Goal: Information Seeking & Learning: Find specific fact

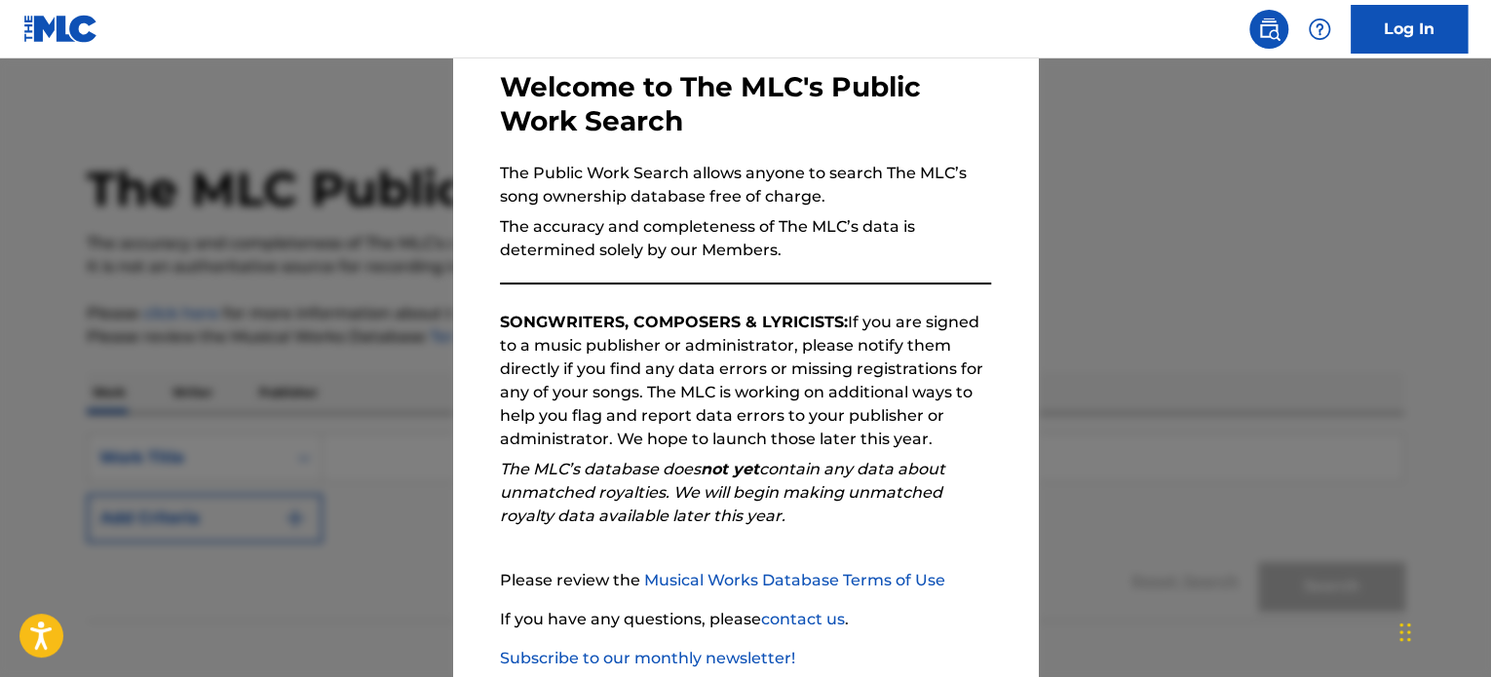
scroll to position [214, 0]
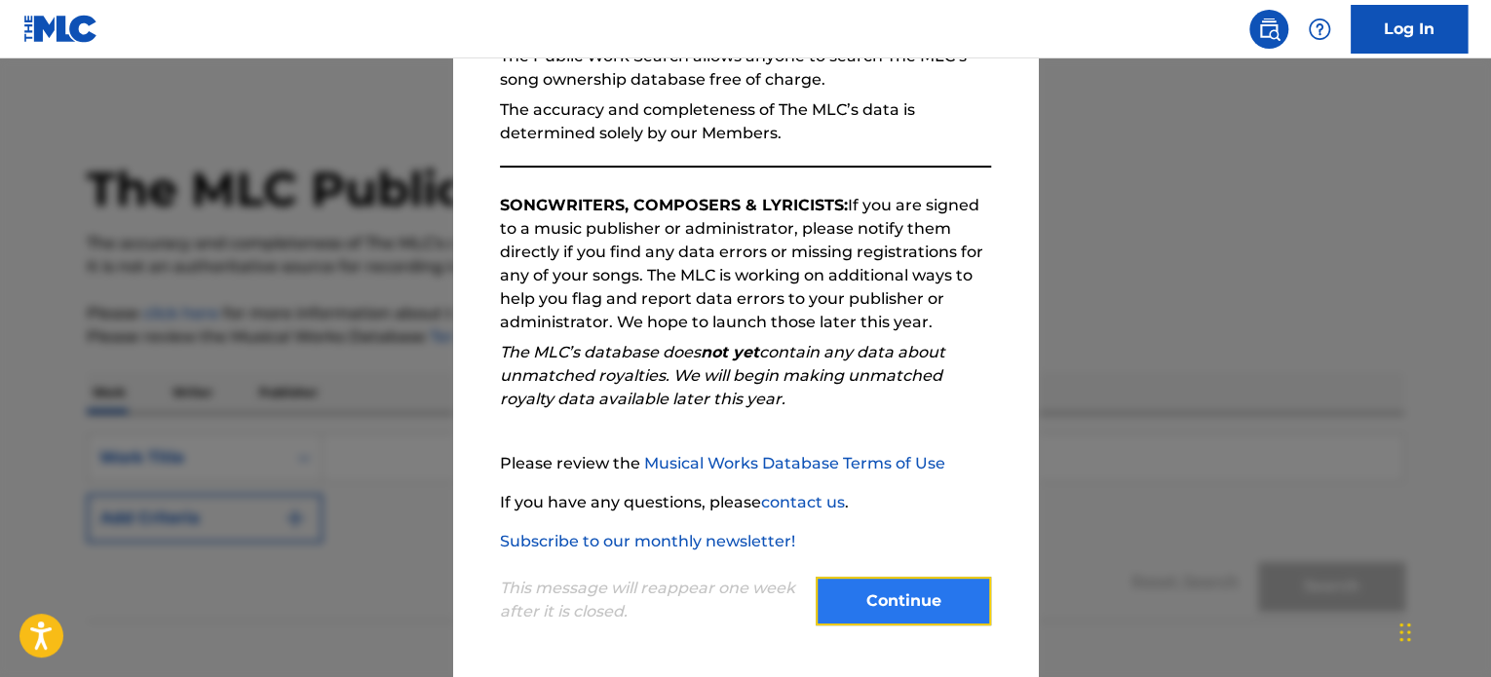
click at [817, 584] on button "Continue" at bounding box center [903, 601] width 175 height 49
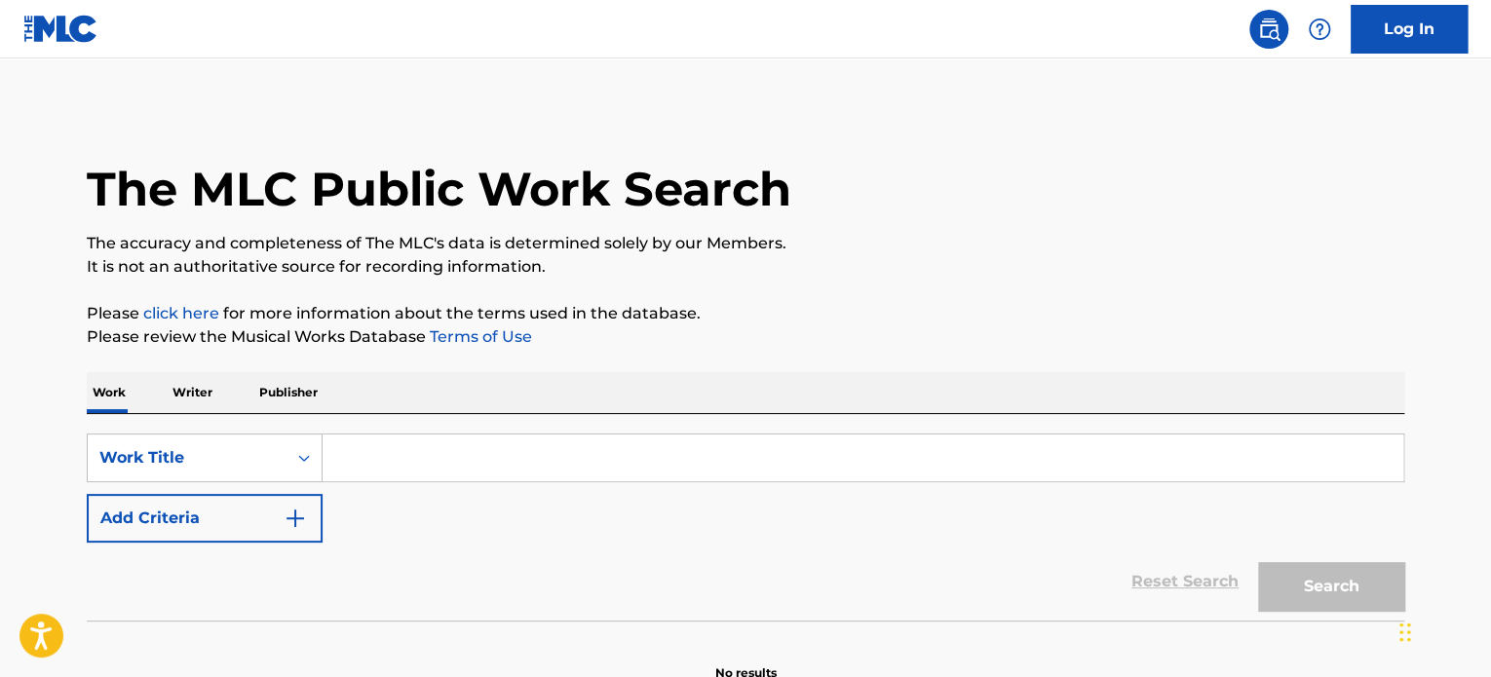
click at [492, 462] on input "Search Form" at bounding box center [863, 458] width 1081 height 47
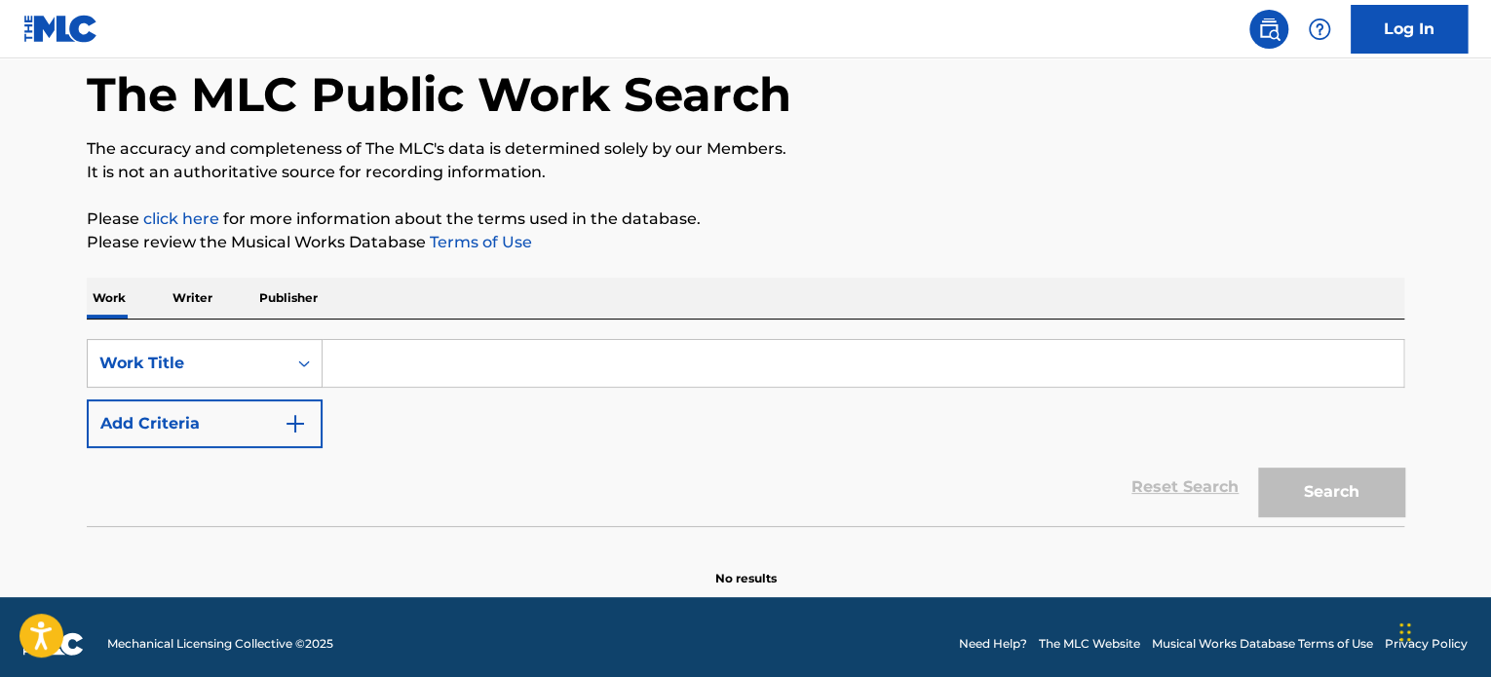
paste input "Todsharow"
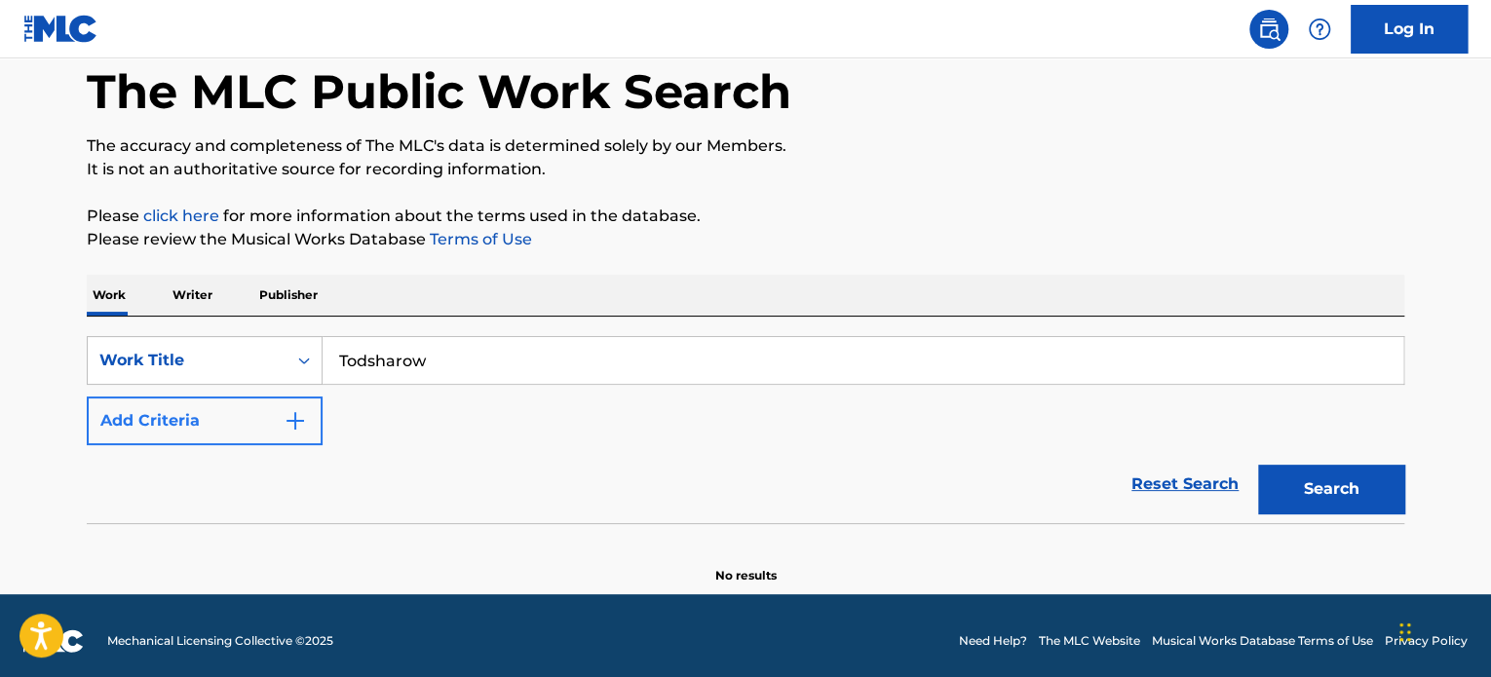
type input "Todsharow"
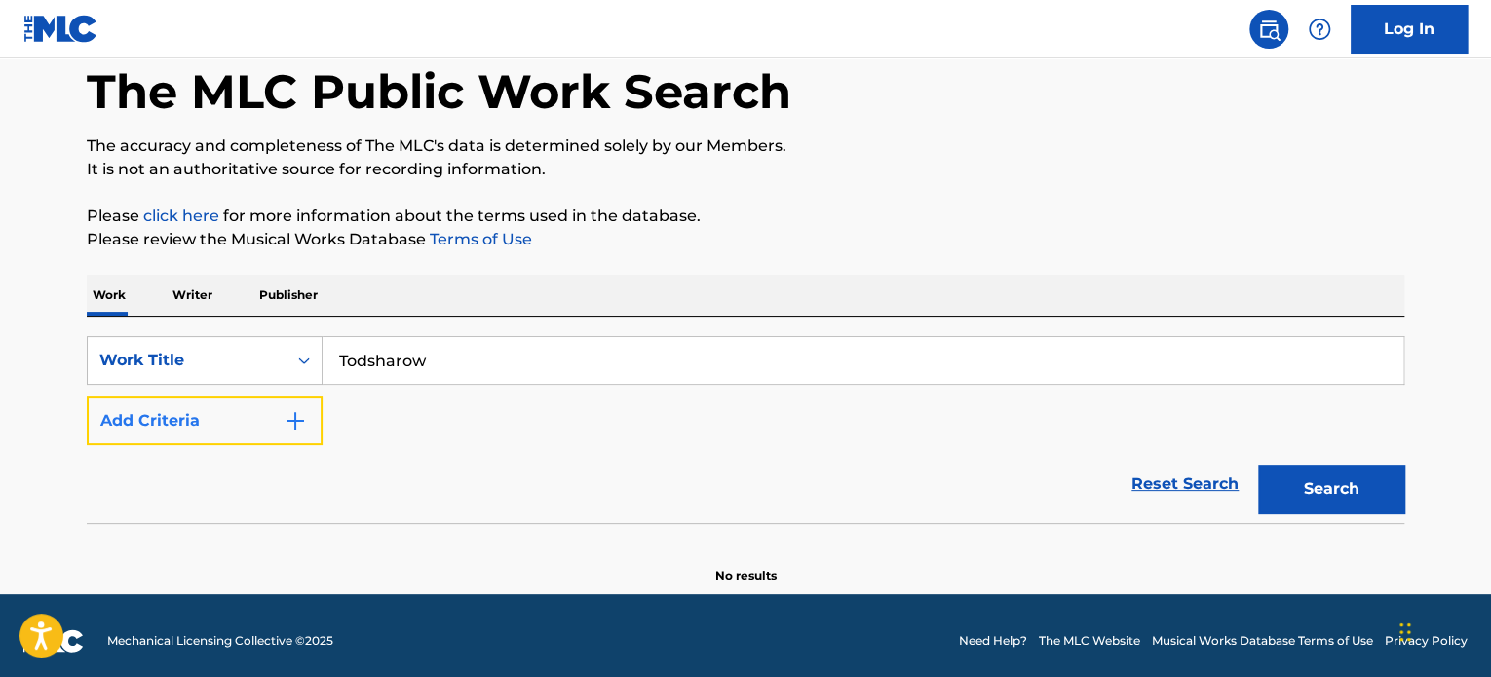
click at [299, 426] on img "Search Form" at bounding box center [295, 420] width 23 height 23
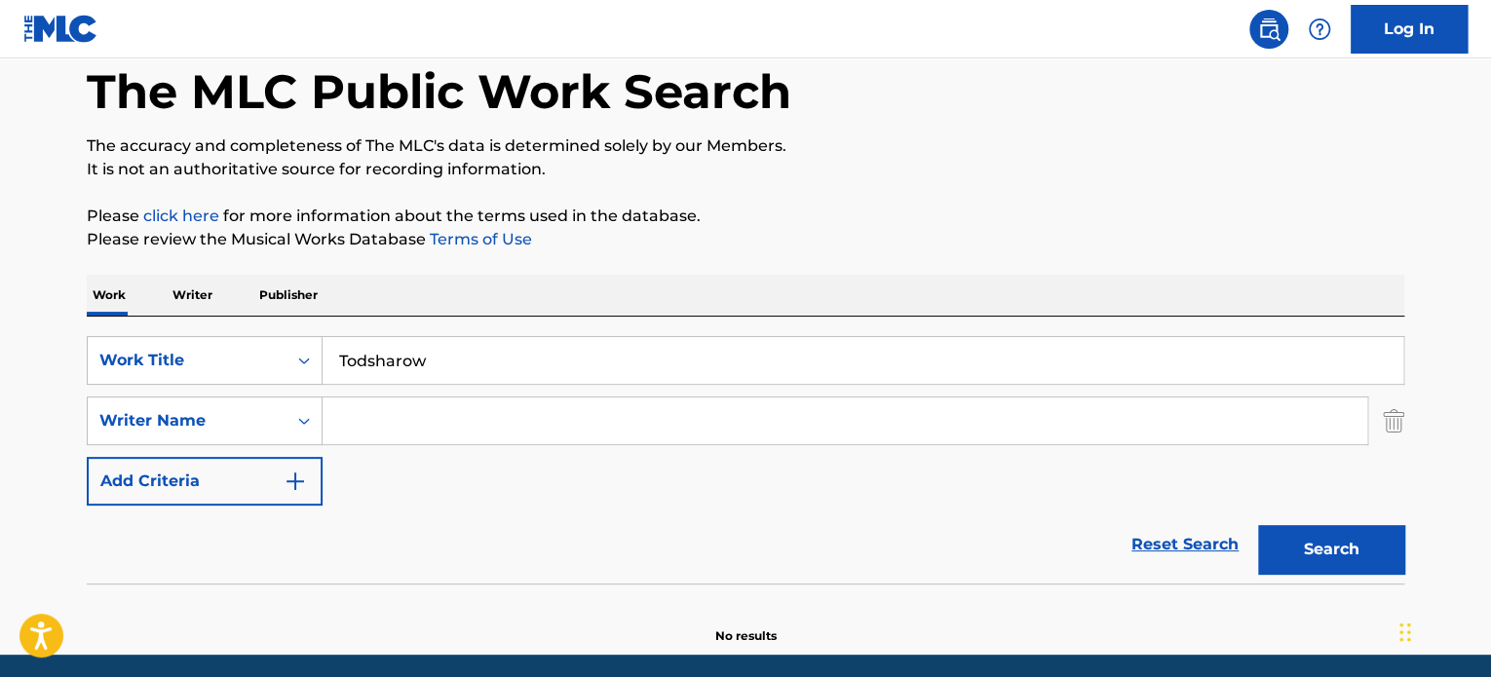
click at [378, 388] on div "SearchWithCriteria0a46219e-40f4-4fdd-9500-5dba1e8176b1 Work Title Todsharow Sea…" at bounding box center [746, 421] width 1318 height 170
click at [385, 370] on input "Todsharow" at bounding box center [863, 360] width 1081 height 47
click at [396, 423] on input "Search Form" at bounding box center [845, 421] width 1045 height 47
paste input "Todsharow"
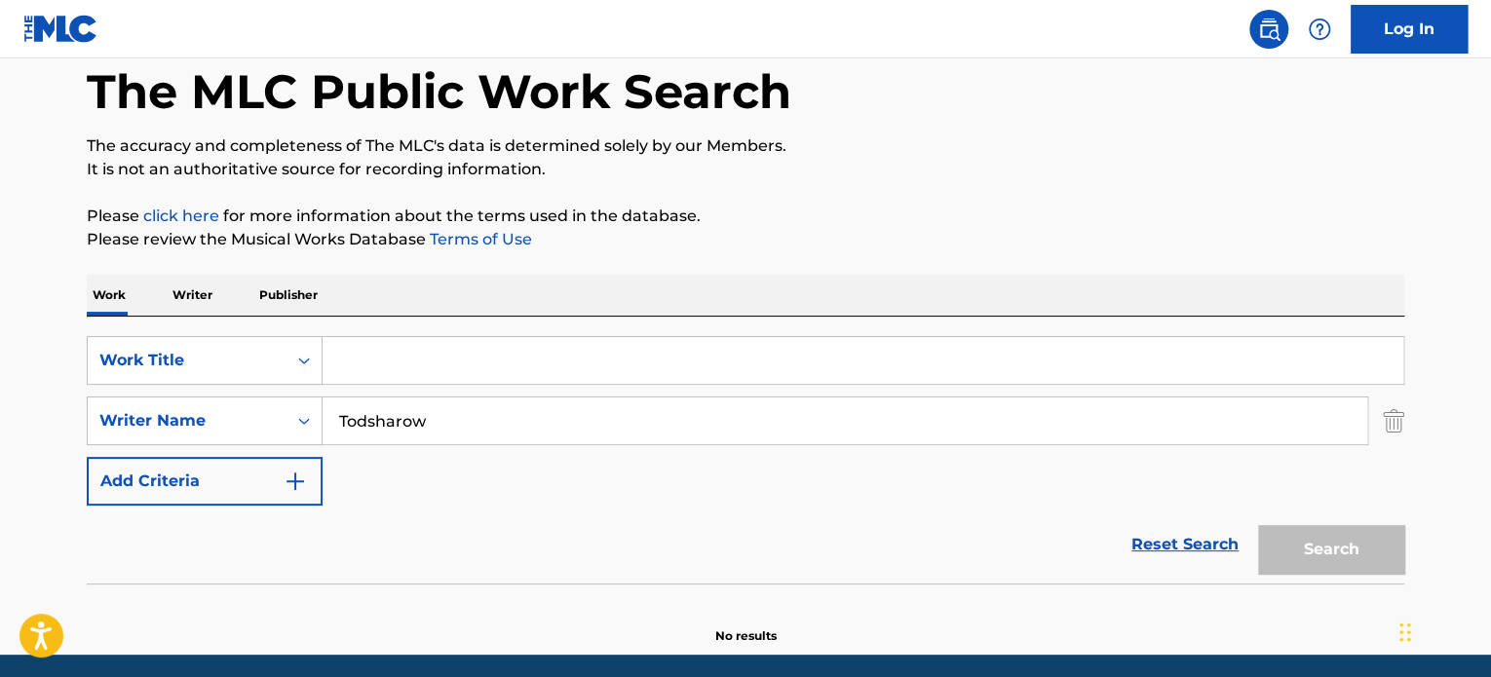
type input "Todsharow"
click at [406, 374] on input "Search Form" at bounding box center [863, 360] width 1081 height 47
click at [1258, 525] on button "Search" at bounding box center [1331, 549] width 146 height 49
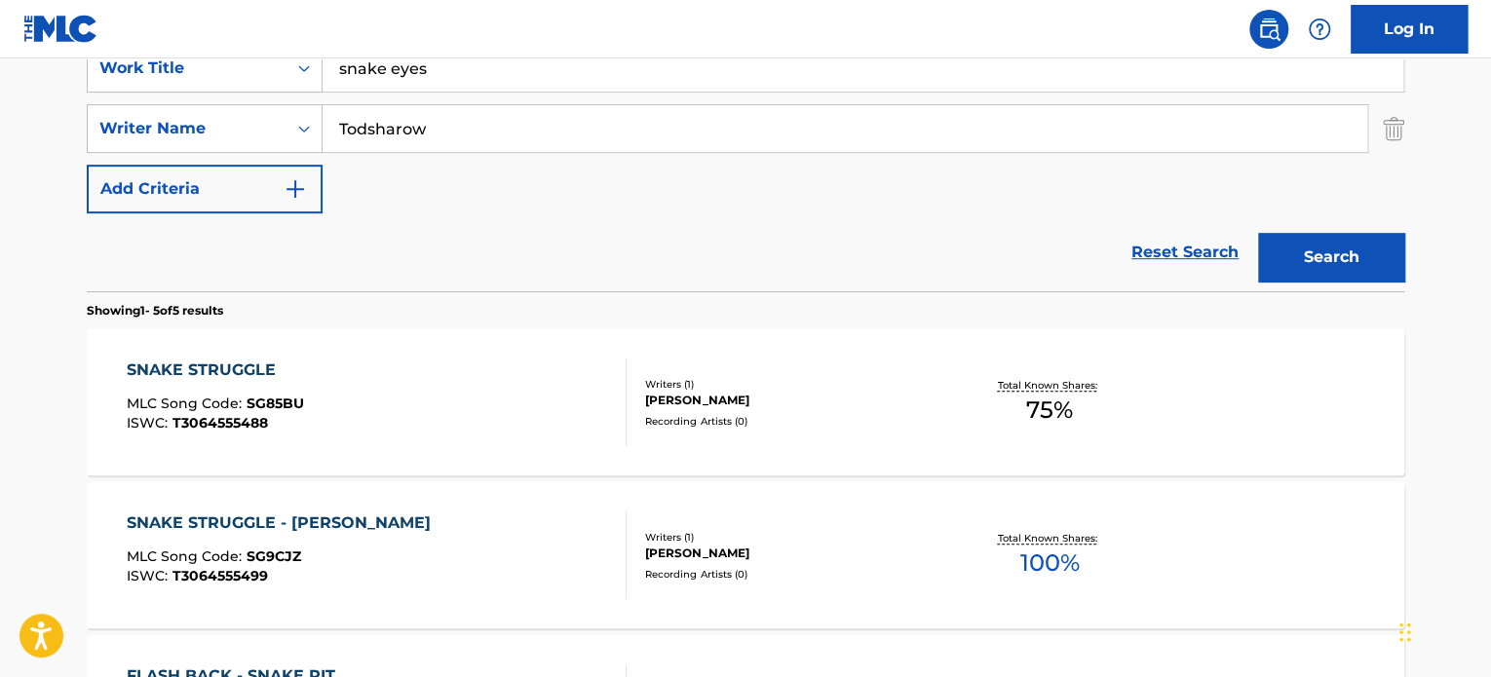
click at [1258, 233] on button "Search" at bounding box center [1331, 257] width 146 height 49
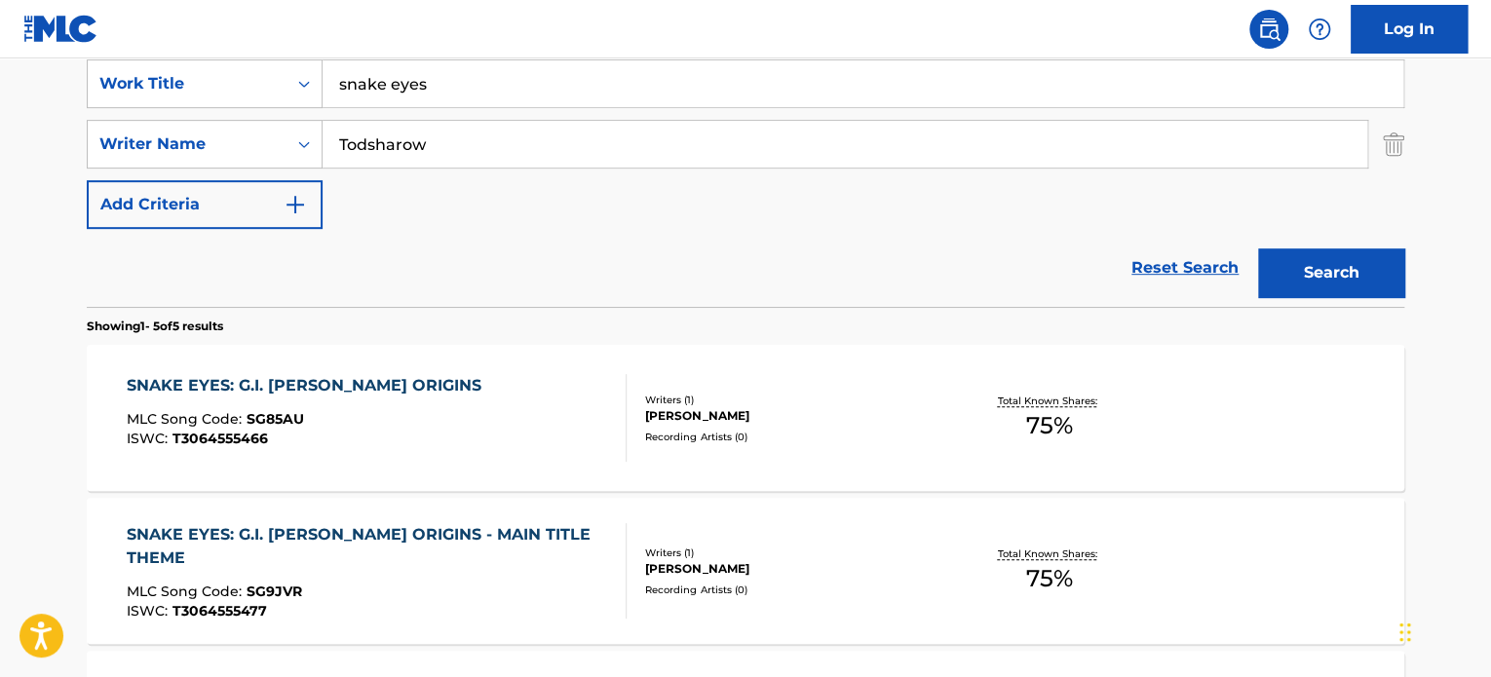
scroll to position [0, 0]
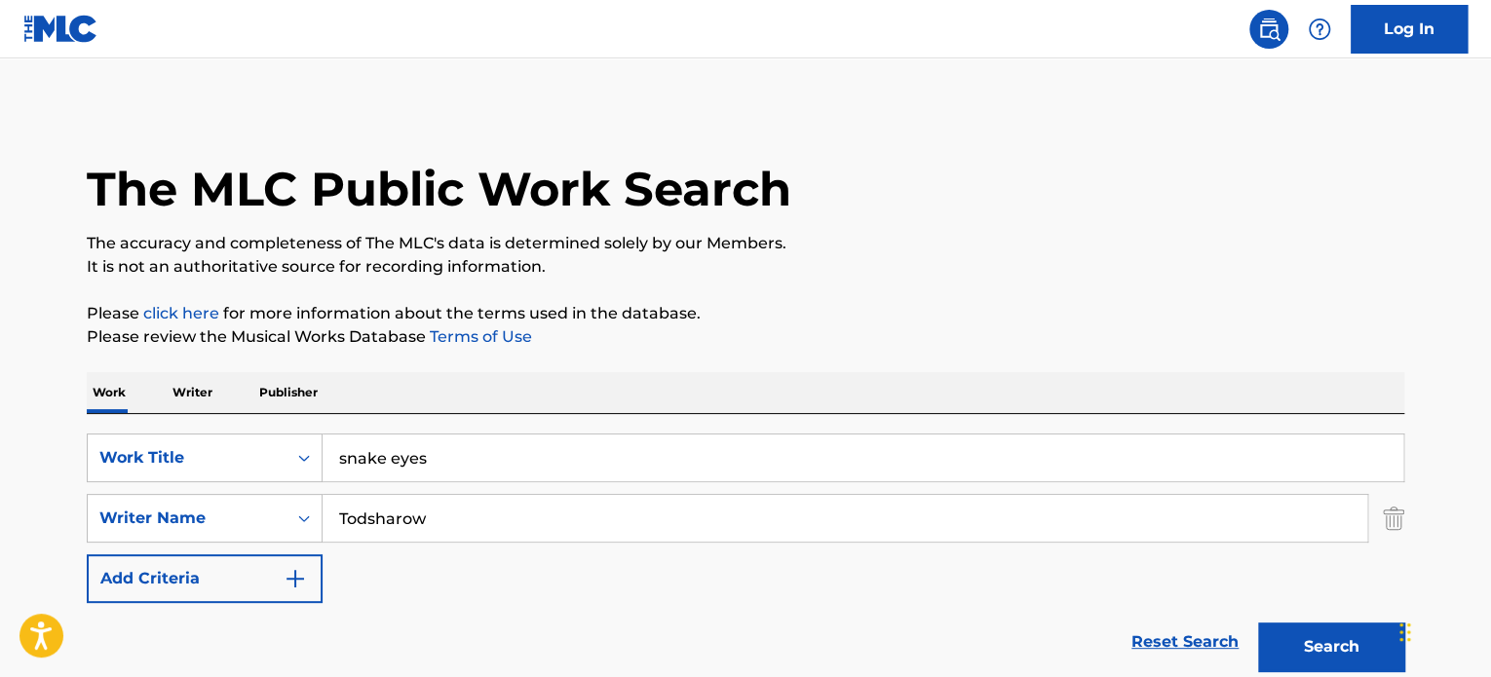
click at [509, 453] on input "snake eyes" at bounding box center [863, 458] width 1081 height 47
paste input "[PERSON_NAME]"
type input "[PERSON_NAME]"
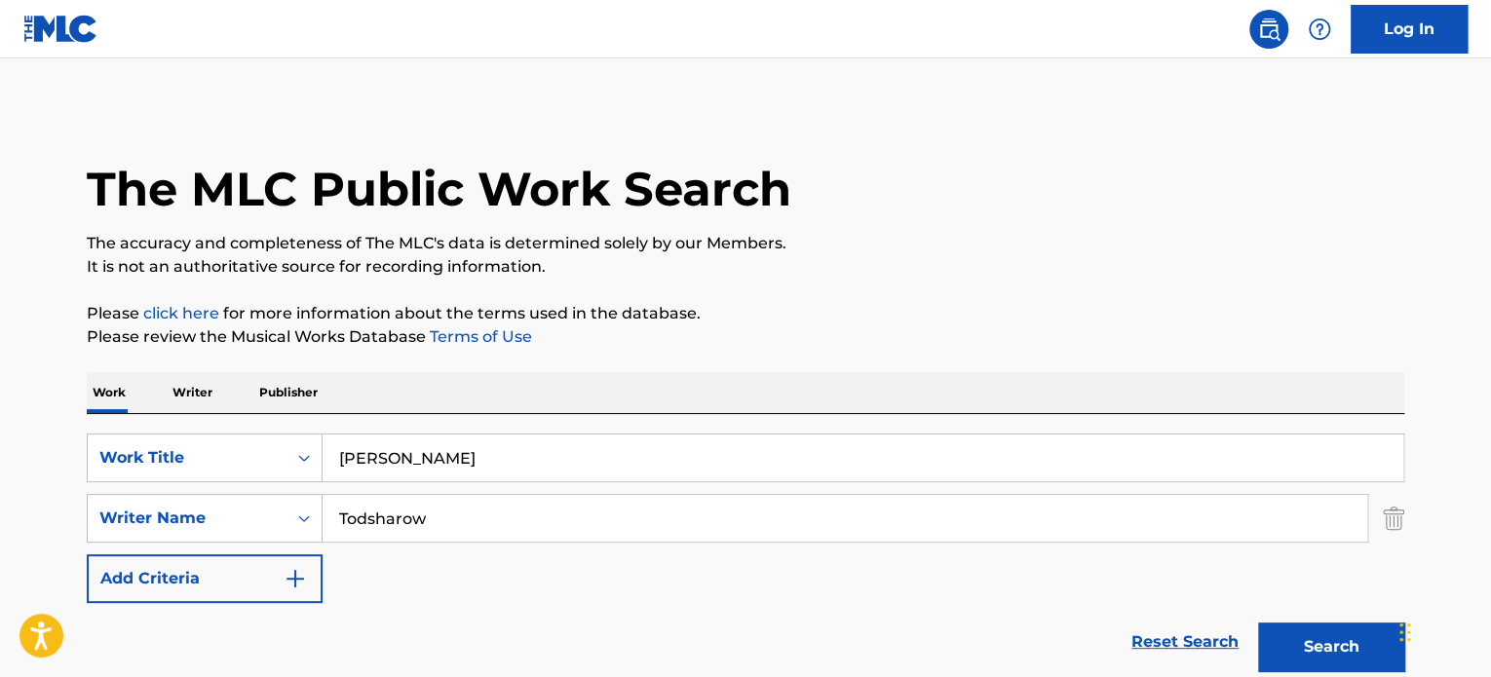
click at [721, 506] on input "Todsharow" at bounding box center [845, 518] width 1045 height 47
type input "johnson"
click at [1258, 623] on button "Search" at bounding box center [1331, 647] width 146 height 49
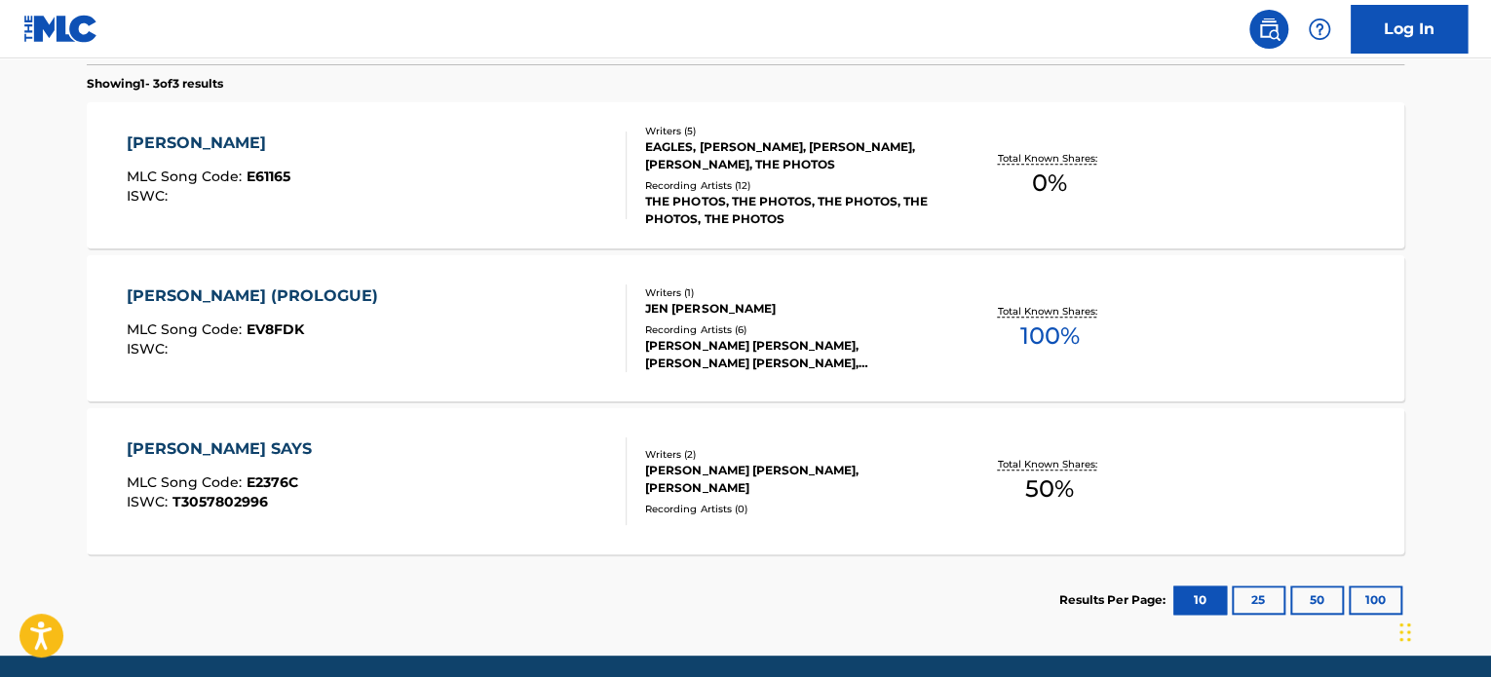
scroll to position [621, 0]
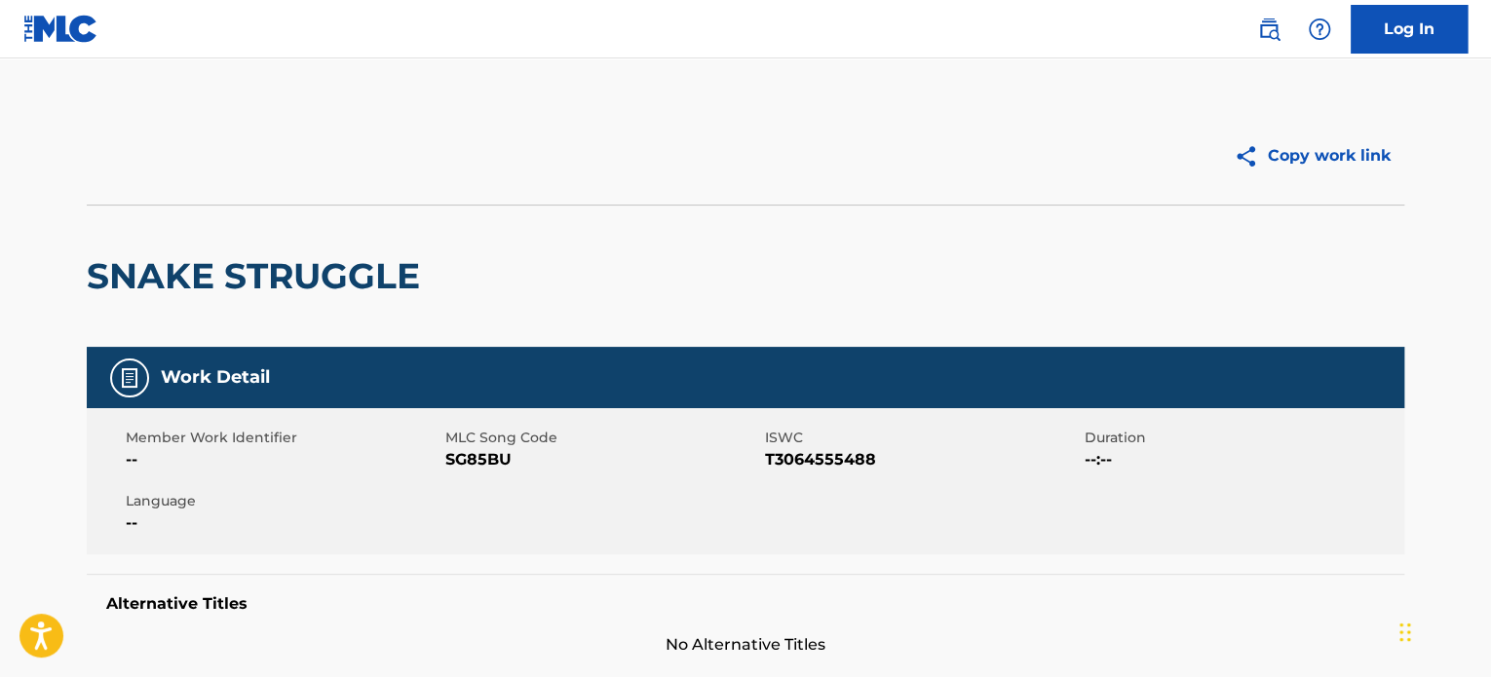
click at [116, 259] on h2 "SNAKE STRUGGLE" at bounding box center [258, 276] width 343 height 44
copy h2 "SNAKE"
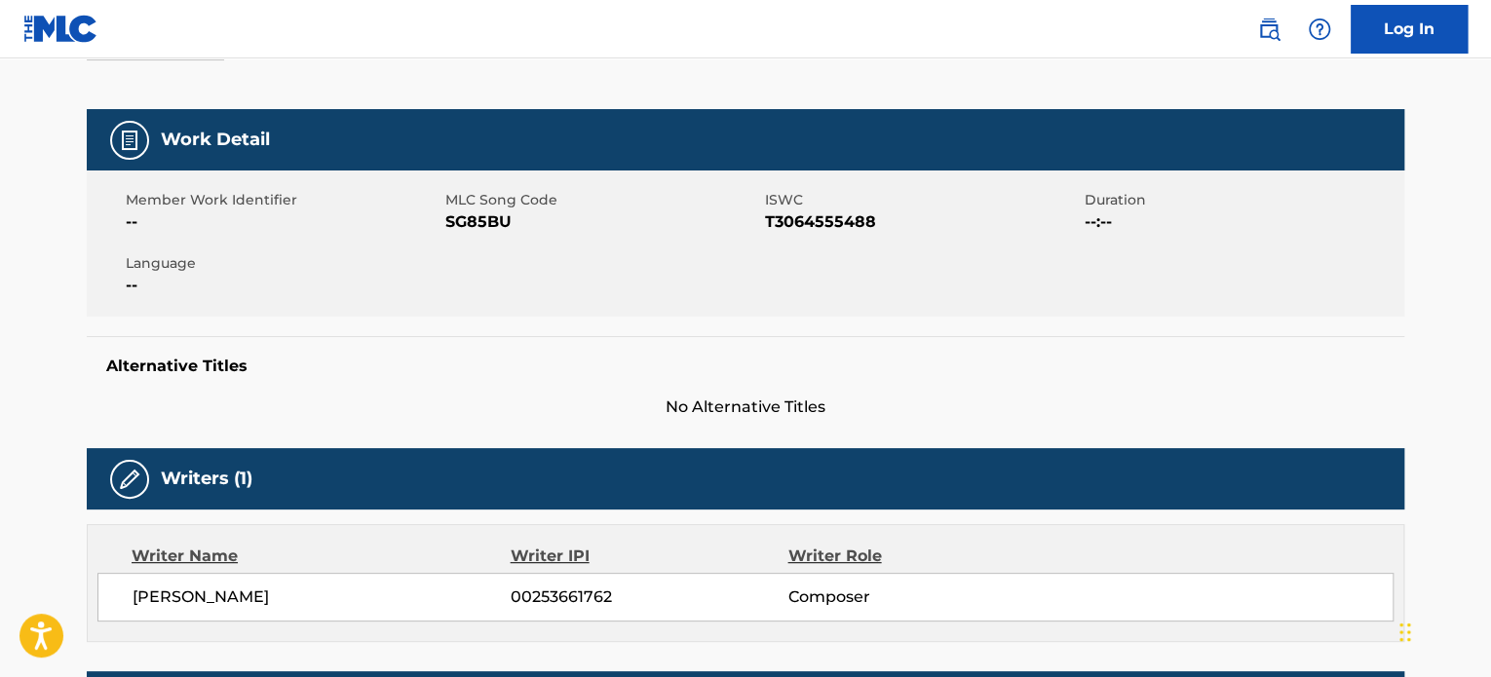
scroll to position [487, 0]
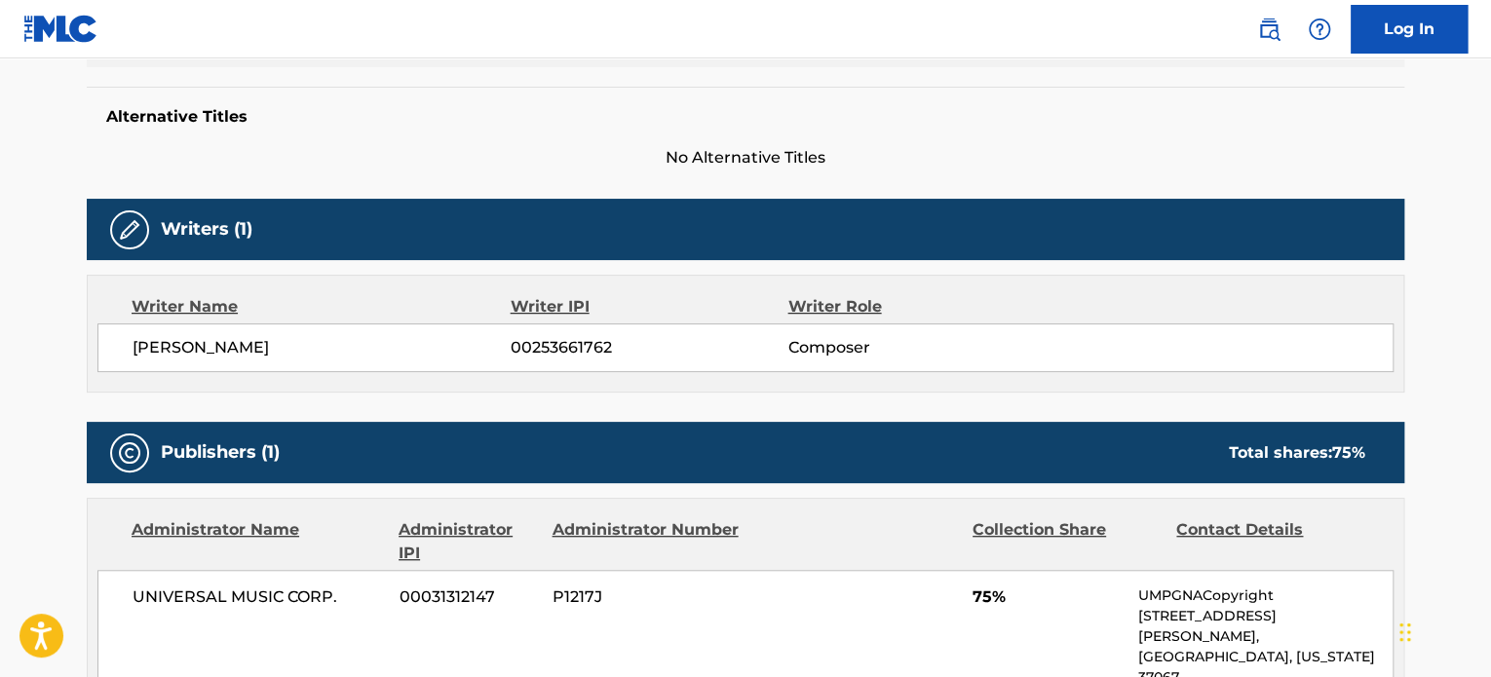
click at [264, 334] on div "[PERSON_NAME] 00253661762 Composer" at bounding box center [745, 348] width 1296 height 49
click at [264, 333] on div "[PERSON_NAME] 00253661762 Composer" at bounding box center [745, 348] width 1296 height 49
copy span "TODSHAROW"
